Goal: Task Accomplishment & Management: Use online tool/utility

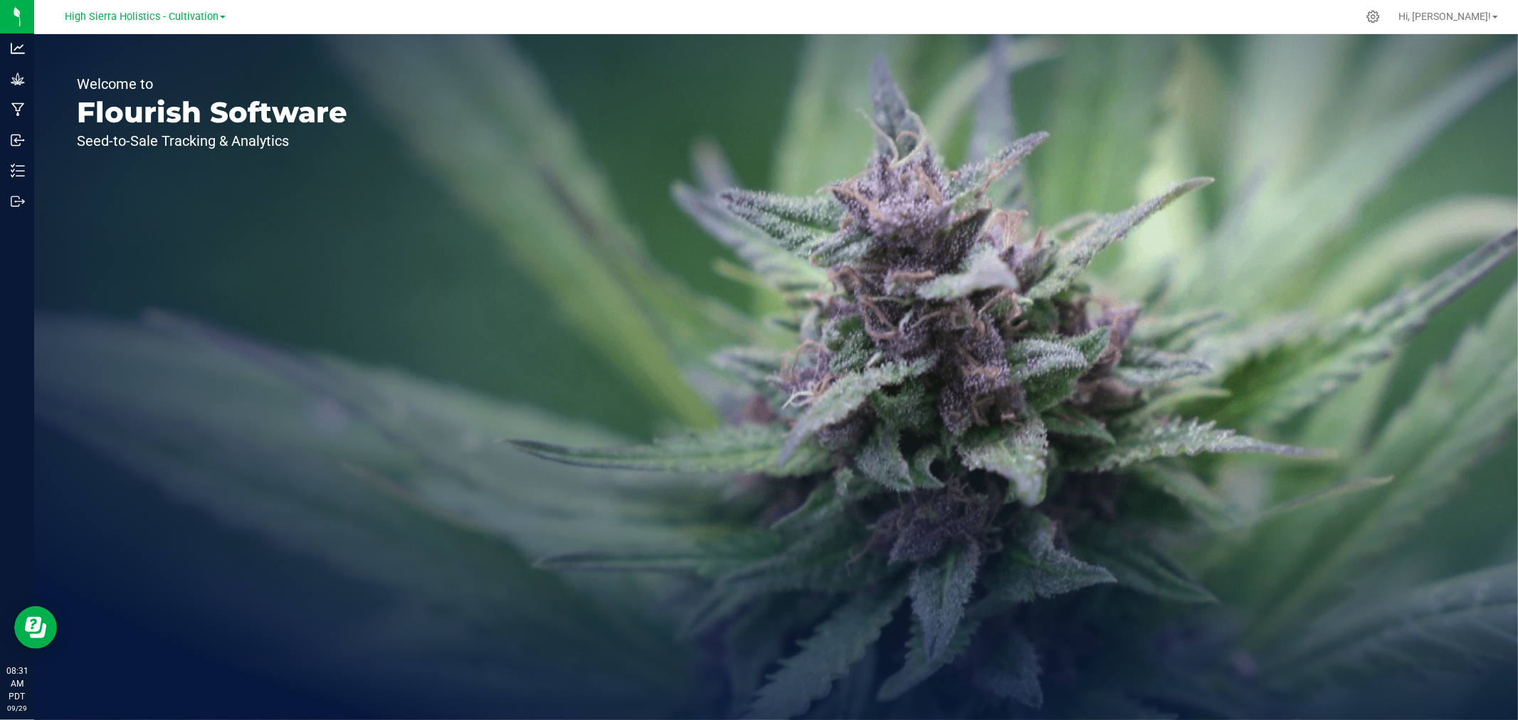
click at [125, 19] on span "High Sierra Holistics - Cultivation" at bounding box center [142, 17] width 154 height 12
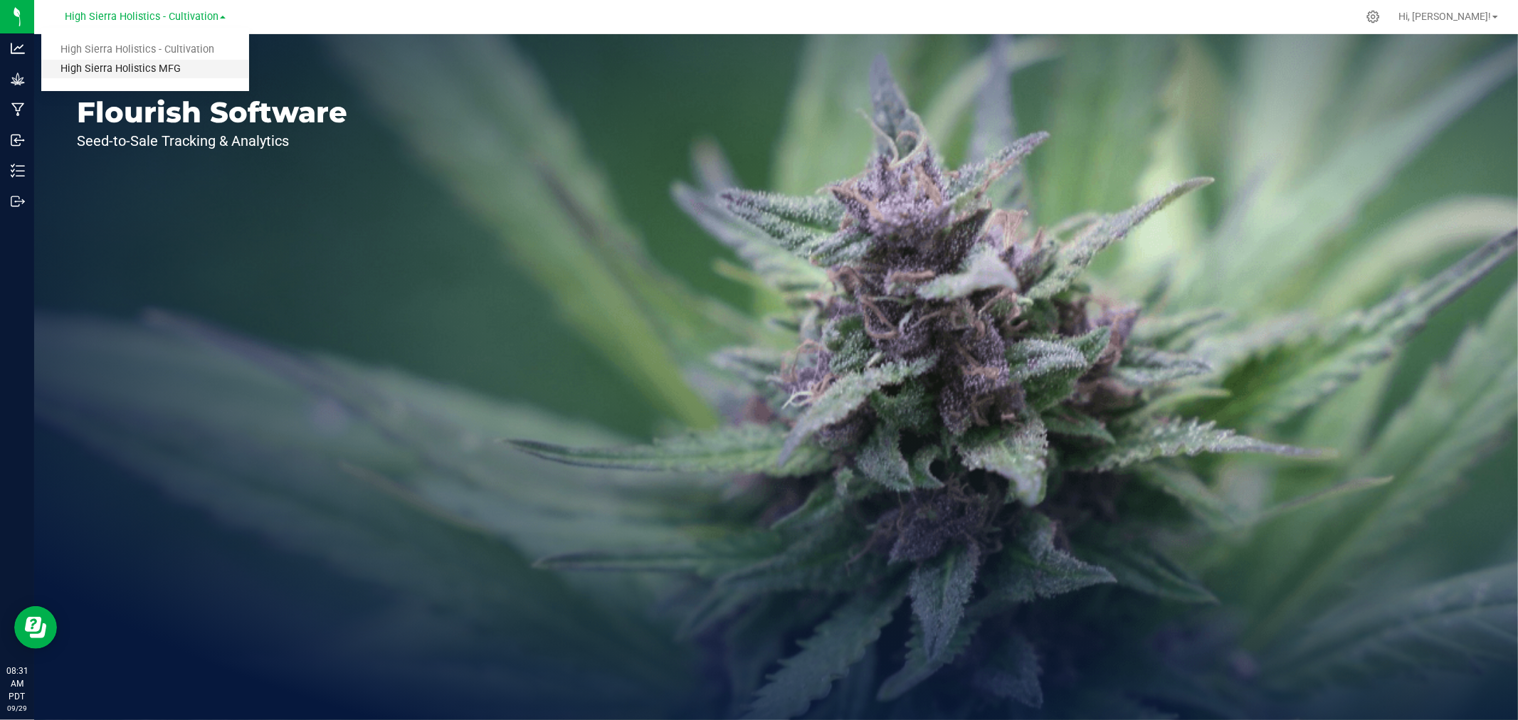
click at [166, 72] on link "High Sierra Holistics MFG" at bounding box center [145, 69] width 208 height 19
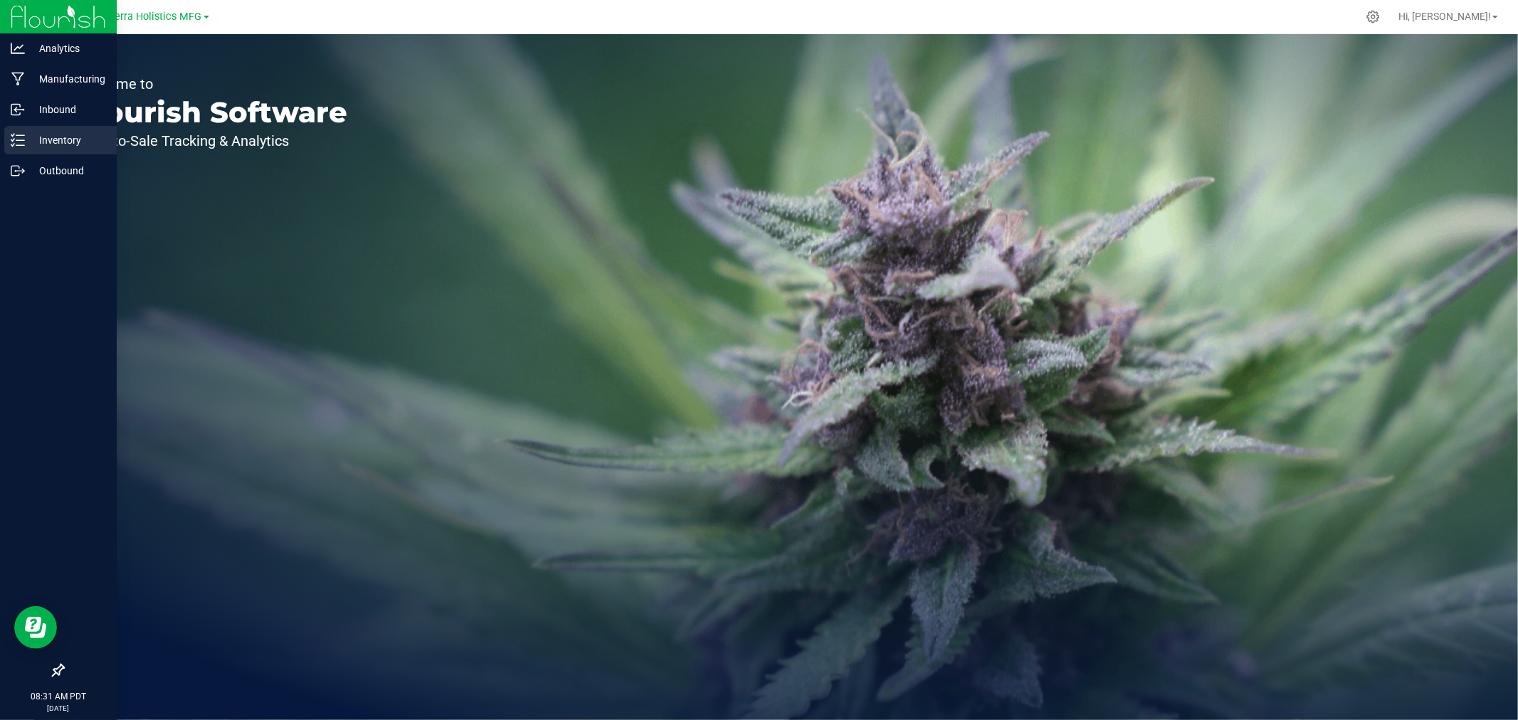
click at [34, 134] on p "Inventory" at bounding box center [67, 140] width 85 height 17
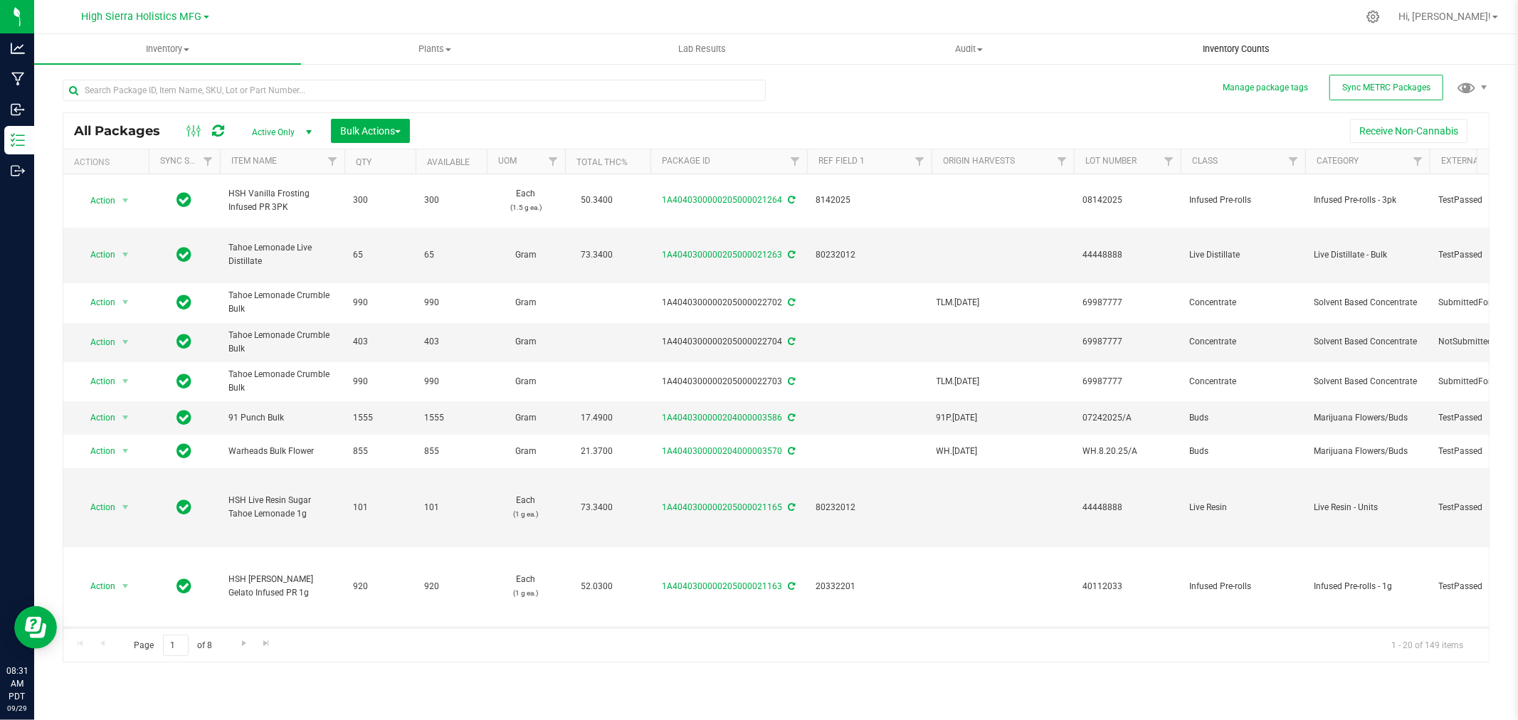
click at [1261, 55] on span "Inventory Counts" at bounding box center [1236, 49] width 105 height 13
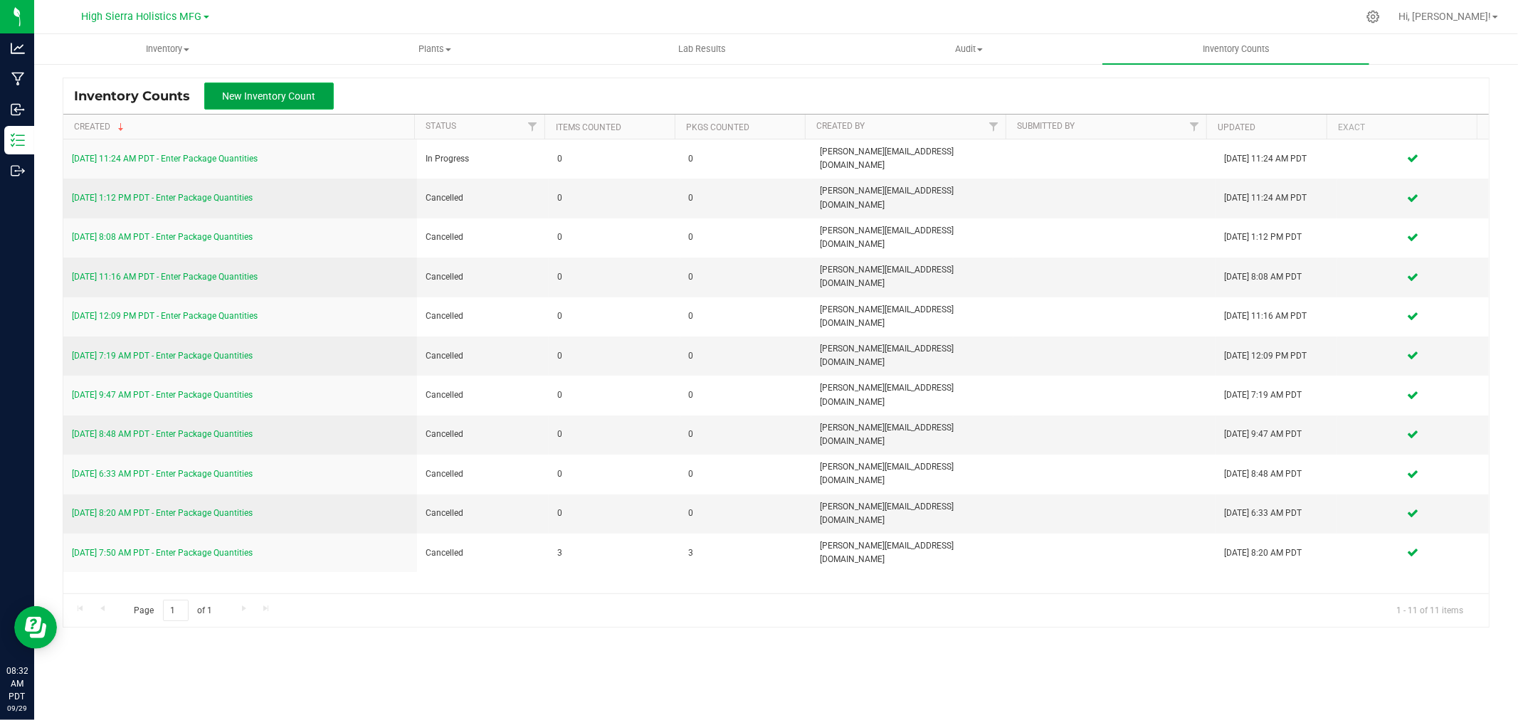
click at [219, 84] on button "New Inventory Count" at bounding box center [269, 96] width 130 height 27
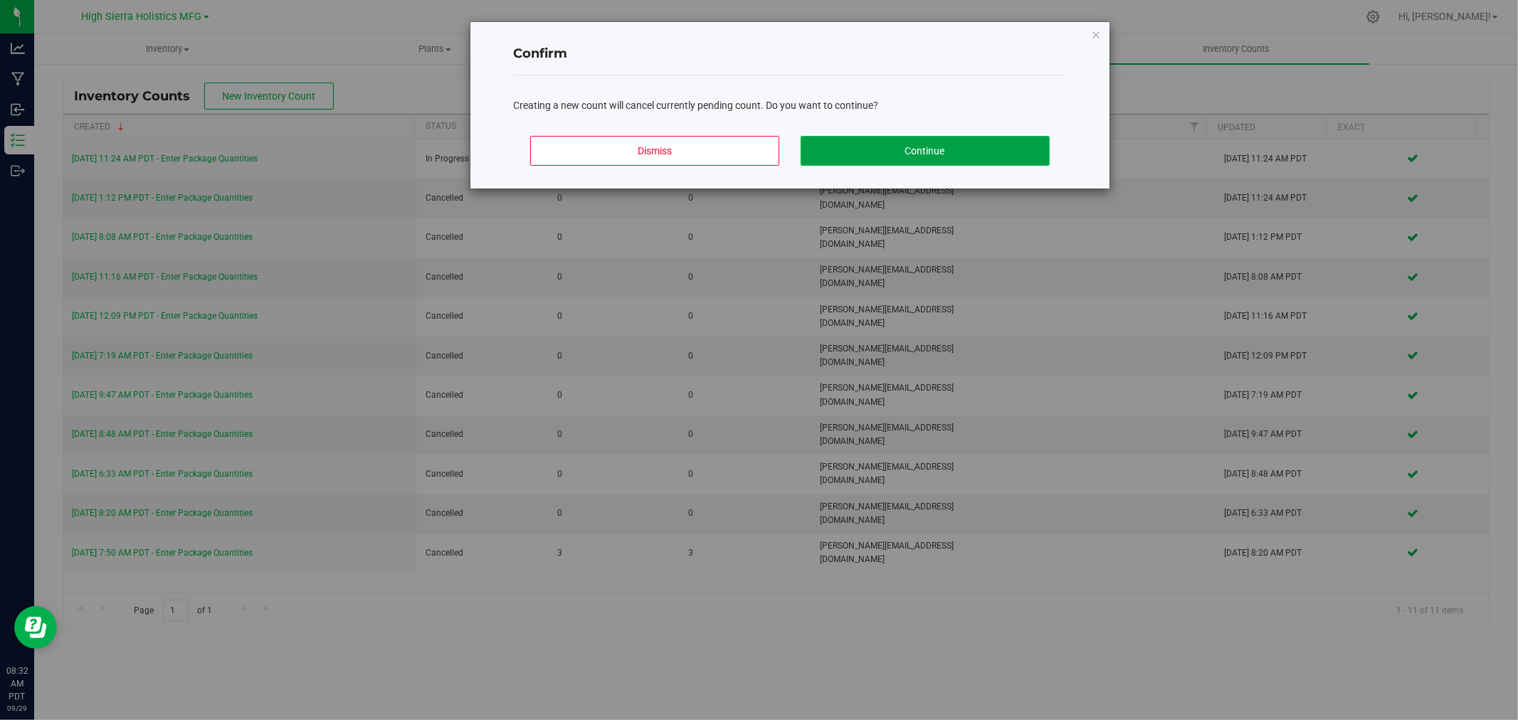
click at [908, 152] on button "Continue" at bounding box center [925, 151] width 249 height 30
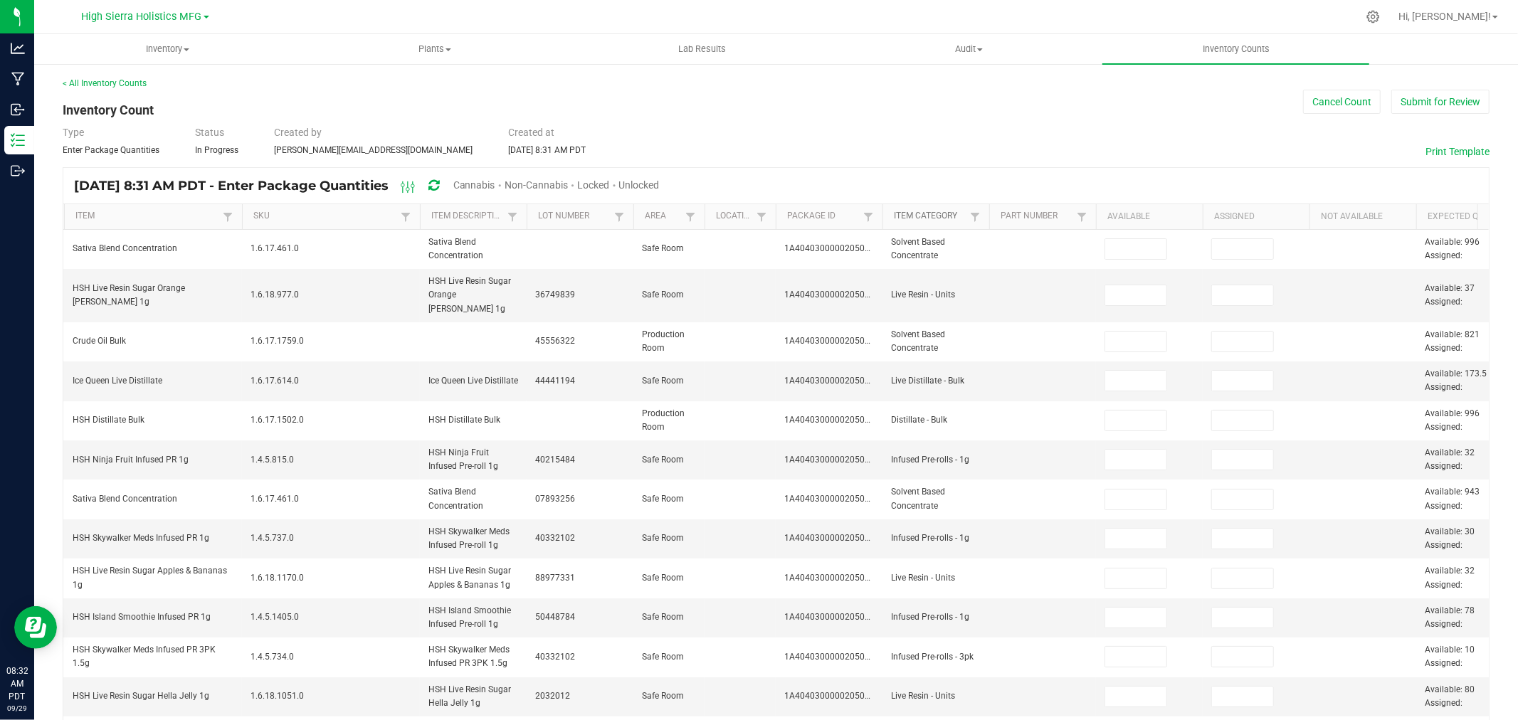
click at [955, 216] on link "Item Category" at bounding box center [930, 216] width 72 height 11
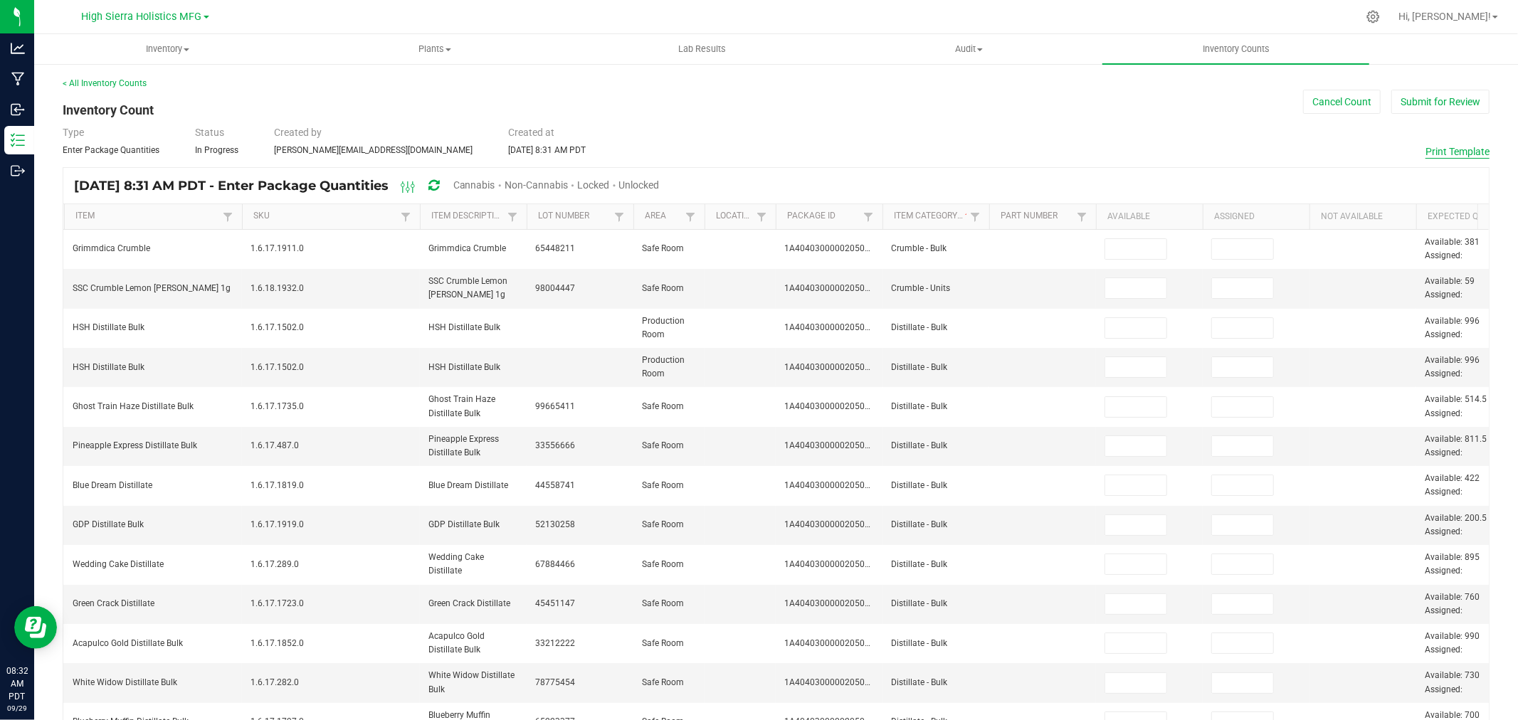
click at [1449, 155] on button "Print Template" at bounding box center [1458, 151] width 64 height 14
